Goal: Task Accomplishment & Management: Manage account settings

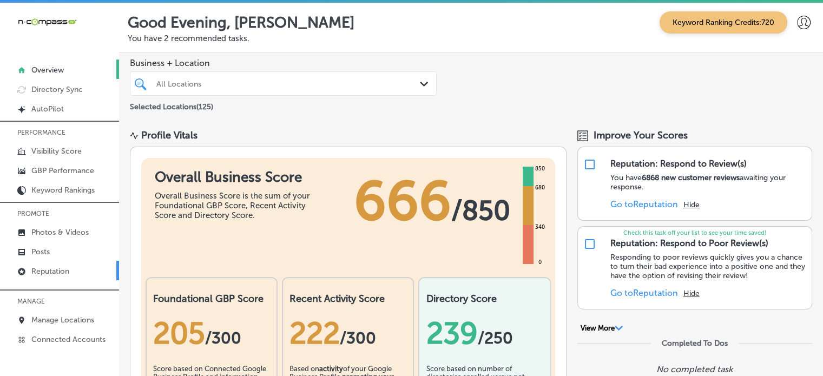
click at [74, 270] on link "Reputation" at bounding box center [59, 270] width 119 height 19
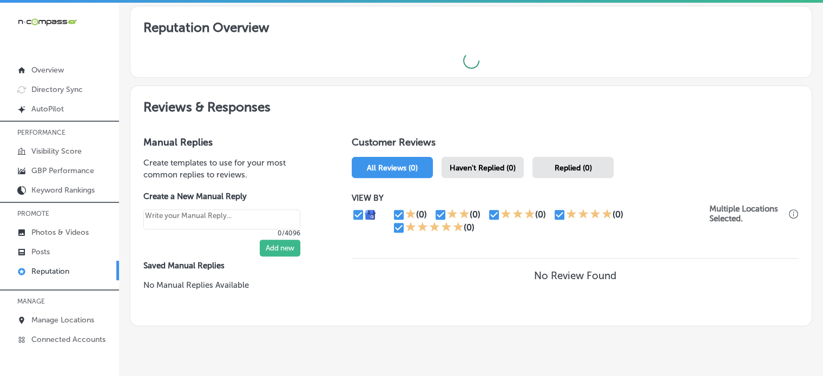
scroll to position [366, 0]
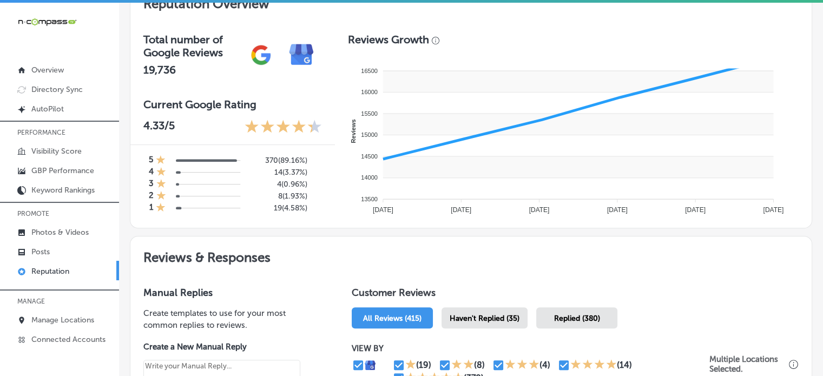
click at [476, 147] on rect at bounding box center [578, 145] width 390 height 21
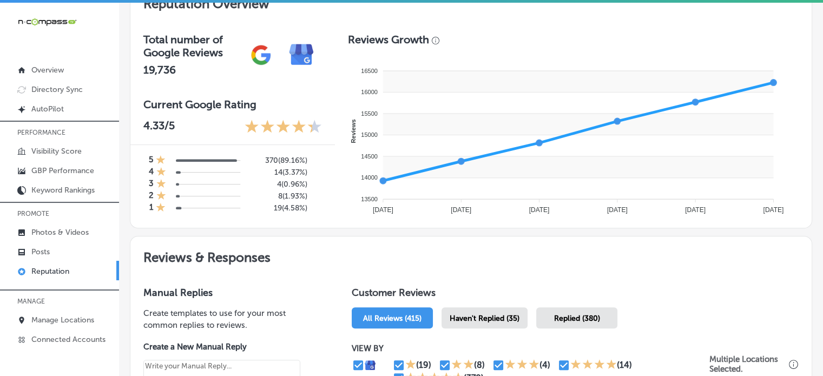
click at [484, 314] on span "Haven't Replied (35)" at bounding box center [485, 318] width 70 height 9
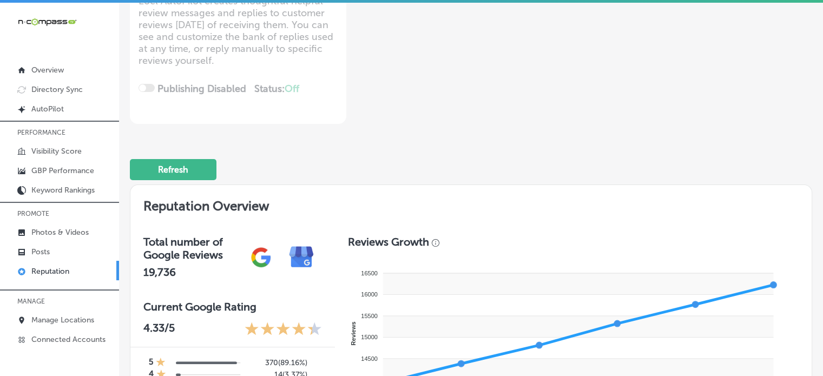
type textarea "x"
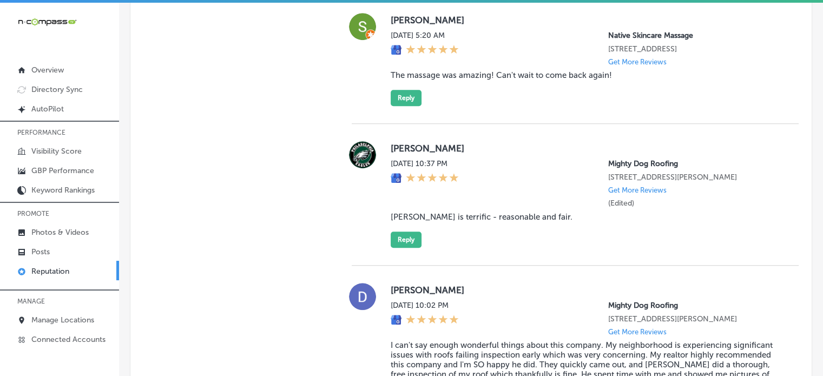
scroll to position [852, 0]
